Goal: Information Seeking & Learning: Understand process/instructions

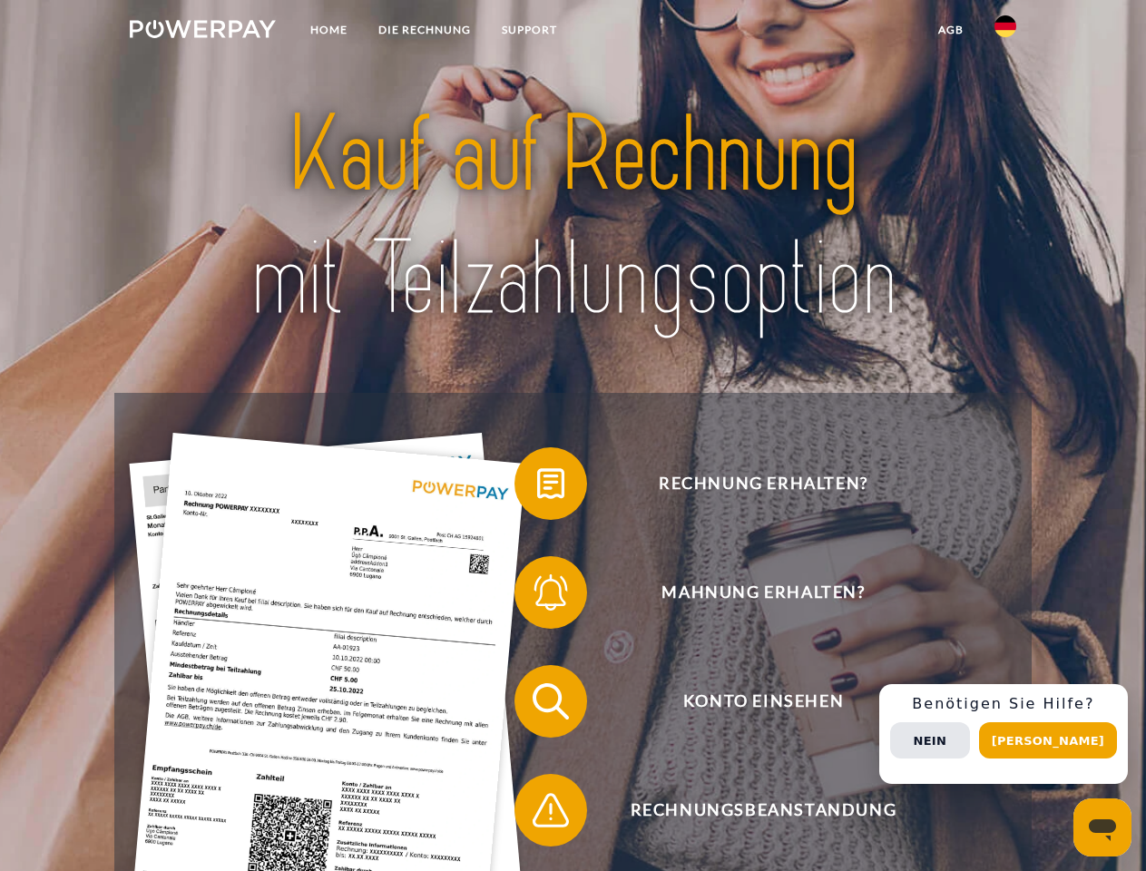
click at [202, 32] on img at bounding box center [203, 29] width 146 height 18
click at [1005, 32] on img at bounding box center [1005, 26] width 22 height 22
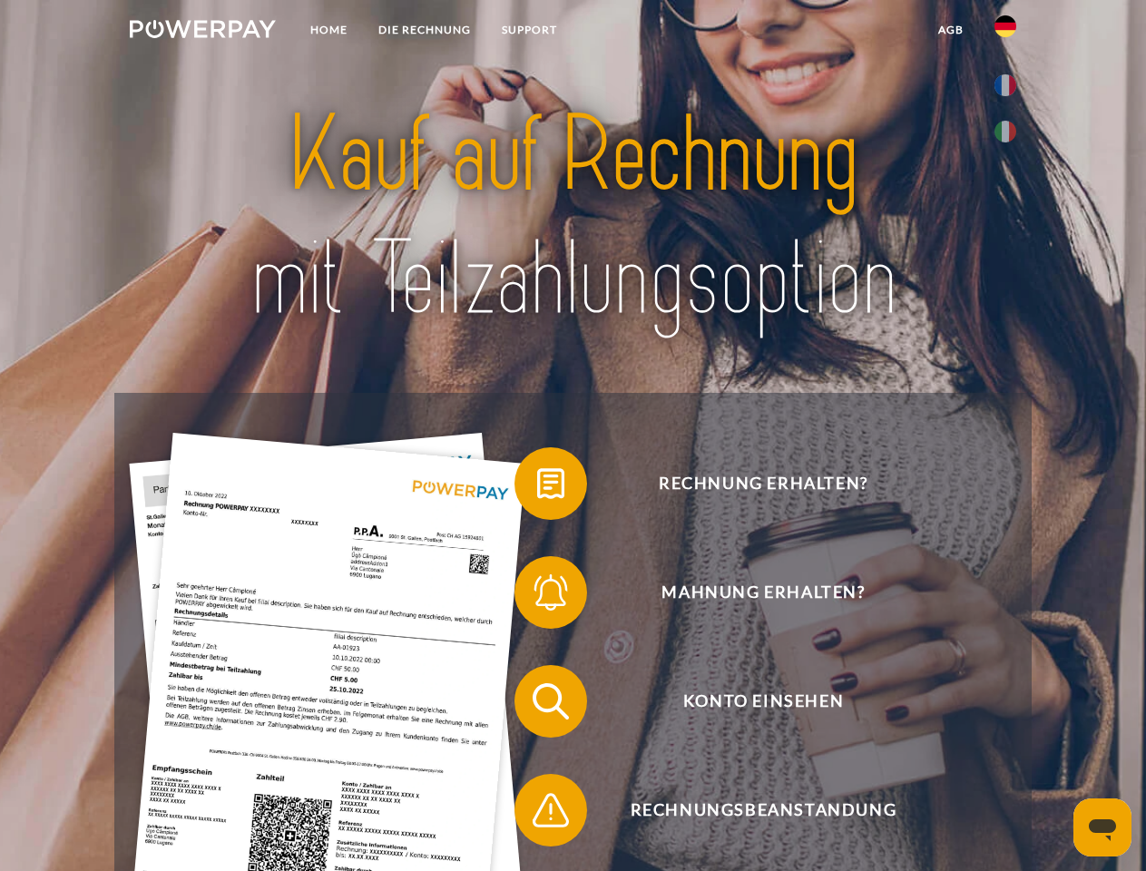
click at [950, 30] on link "agb" at bounding box center [951, 30] width 56 height 33
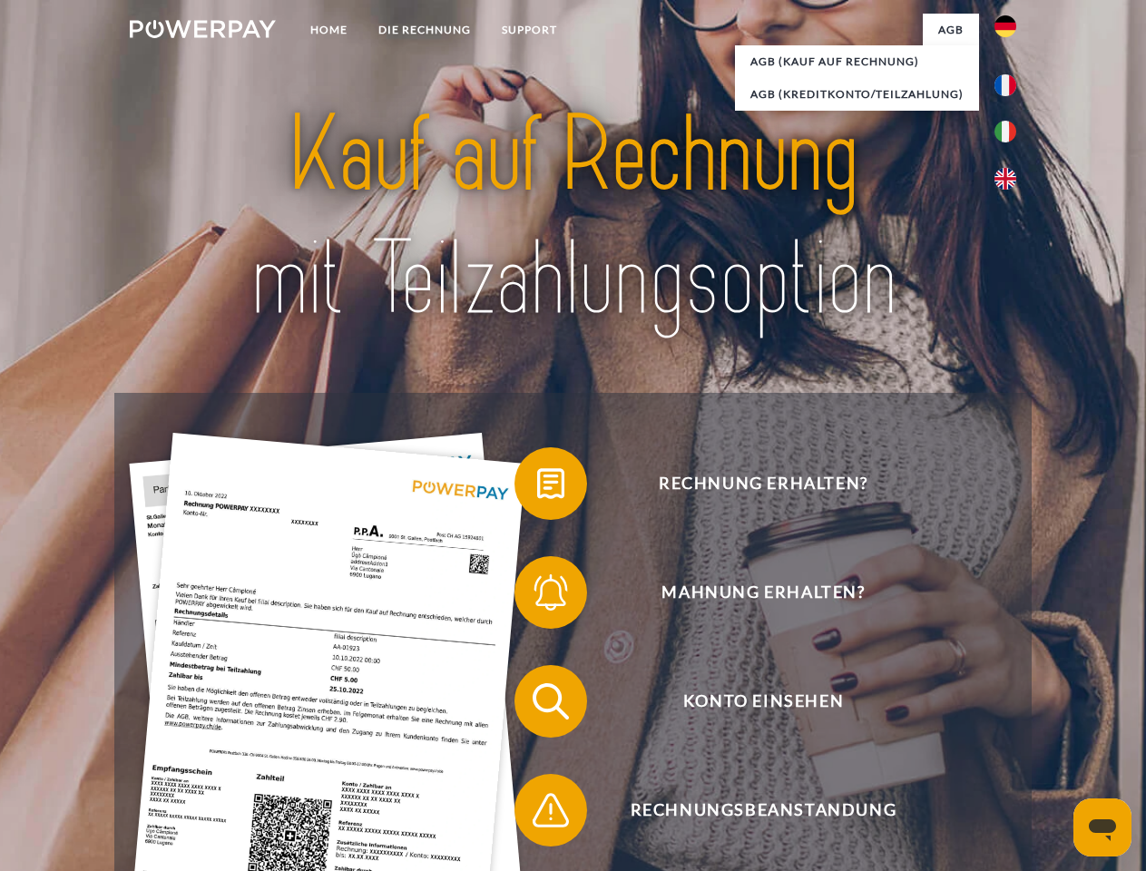
click at [537, 487] on span at bounding box center [523, 483] width 91 height 91
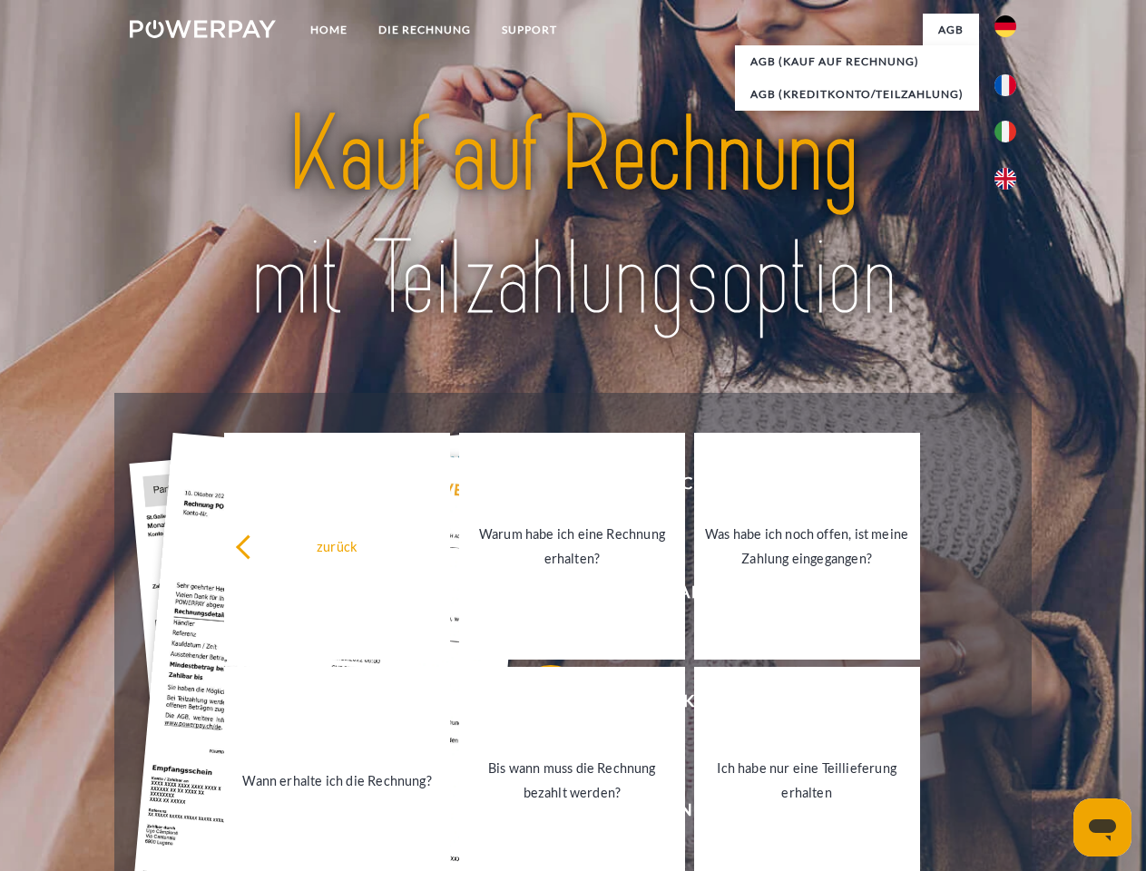
click at [537, 596] on link "Warum habe ich eine Rechnung erhalten?" at bounding box center [572, 546] width 226 height 227
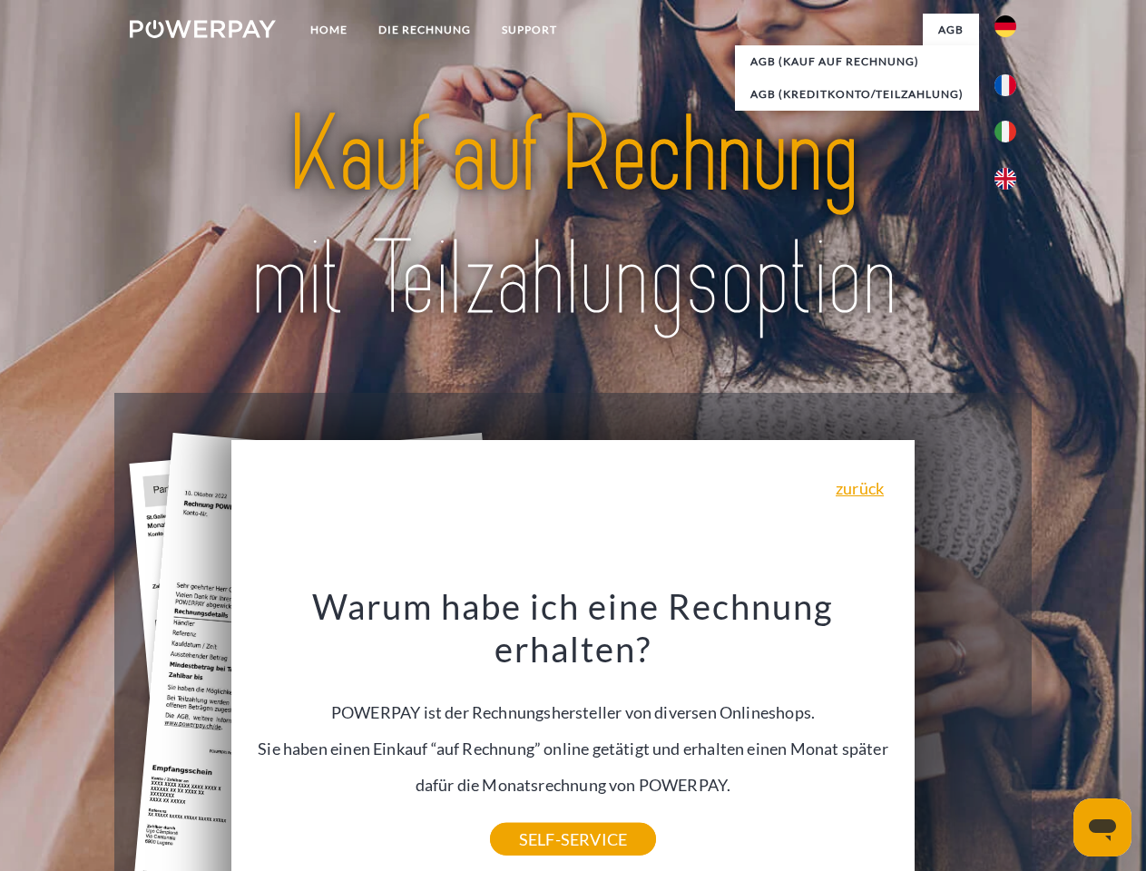
click at [537, 705] on div "Warum habe ich eine Rechnung erhalten? POWERPAY ist der Rechnungshersteller von…" at bounding box center [573, 711] width 662 height 255
click at [537, 814] on div "Warum habe ich eine Rechnung erhalten? POWERPAY ist der Rechnungshersteller von…" at bounding box center [573, 711] width 662 height 255
click at [1010, 734] on div "Rechnung erhalten? Mahnung erhalten? Konto einsehen" at bounding box center [572, 756] width 916 height 726
click at [965, 738] on span "Konto einsehen" at bounding box center [763, 701] width 445 height 73
click at [1054, 740] on header "Home DIE RECHNUNG SUPPORT" at bounding box center [573, 626] width 1146 height 1253
